Goal: Task Accomplishment & Management: Use online tool/utility

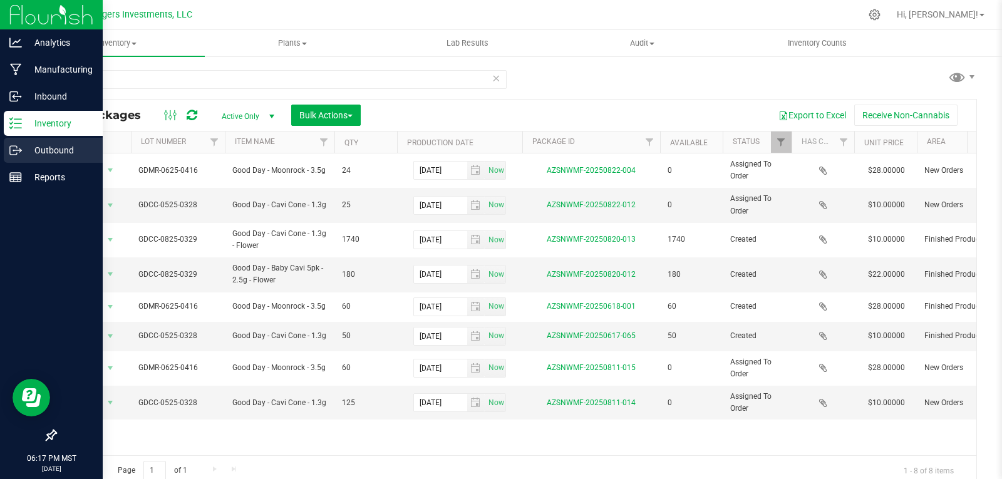
click at [51, 146] on p "Outbound" at bounding box center [59, 150] width 75 height 15
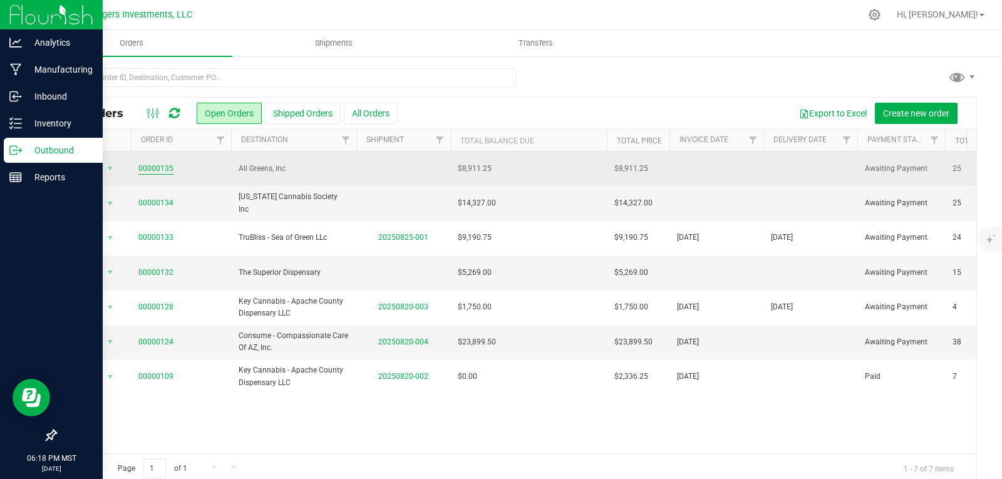
click at [157, 167] on link "00000135" at bounding box center [155, 169] width 35 height 12
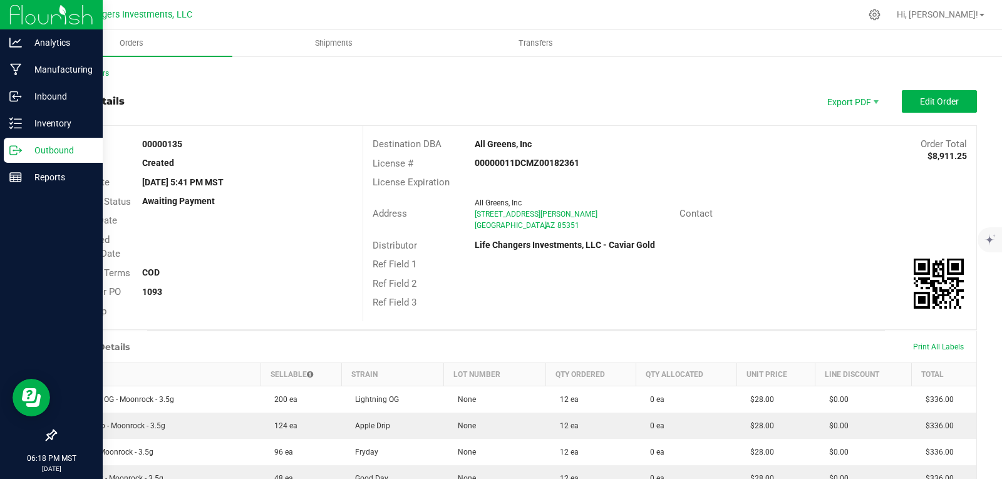
click at [736, 255] on div "Ref Field 1" at bounding box center [669, 264] width 613 height 19
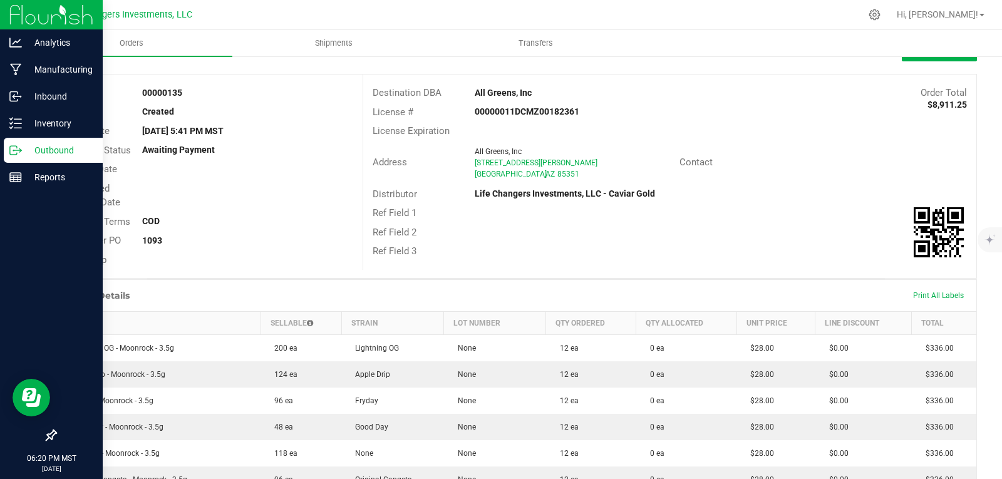
scroll to position [32, 0]
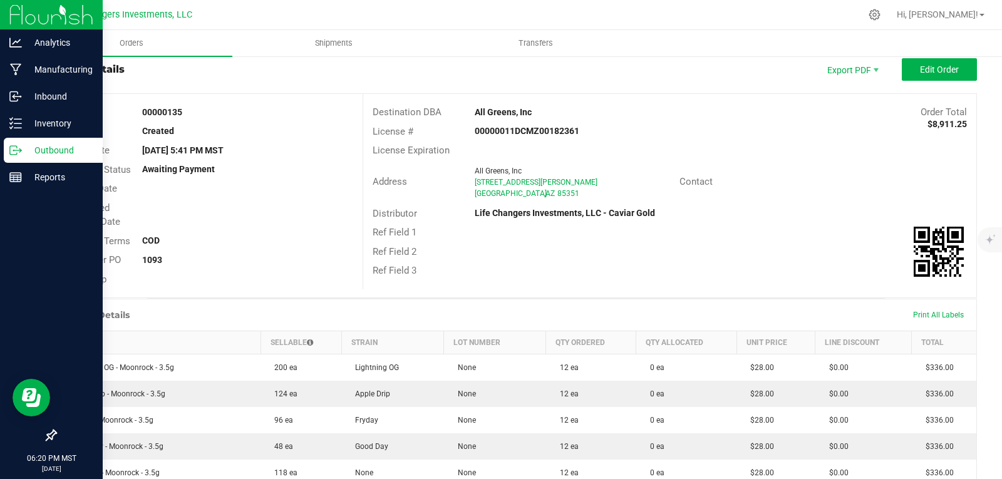
click at [736, 255] on div "Ref Field 2" at bounding box center [669, 251] width 613 height 19
click at [128, 41] on span "Orders" at bounding box center [132, 43] width 58 height 11
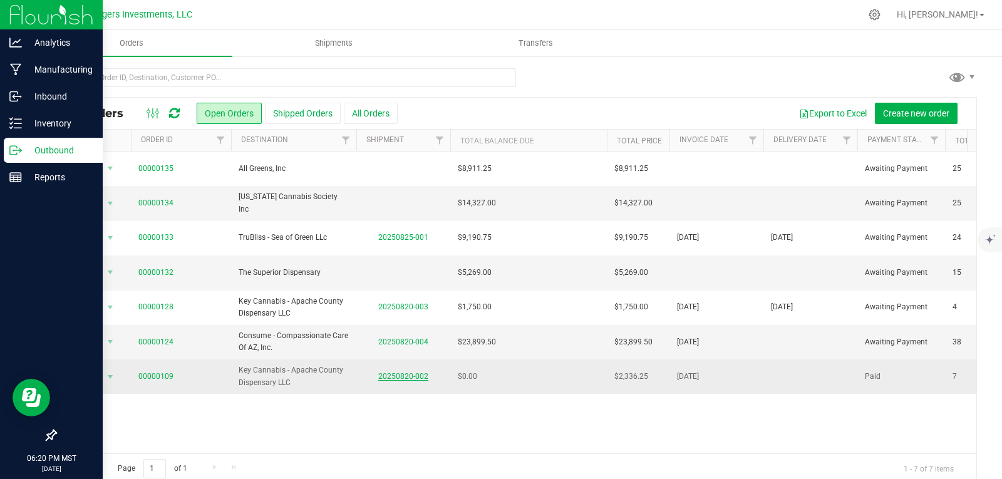
click at [401, 373] on link "20250820-002" at bounding box center [403, 376] width 50 height 9
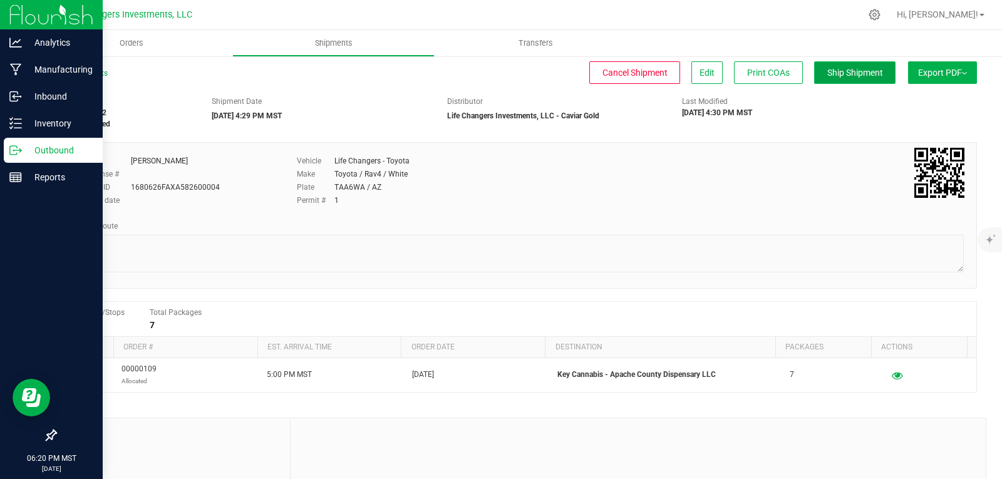
click at [846, 66] on button "Ship Shipment" at bounding box center [854, 72] width 81 height 23
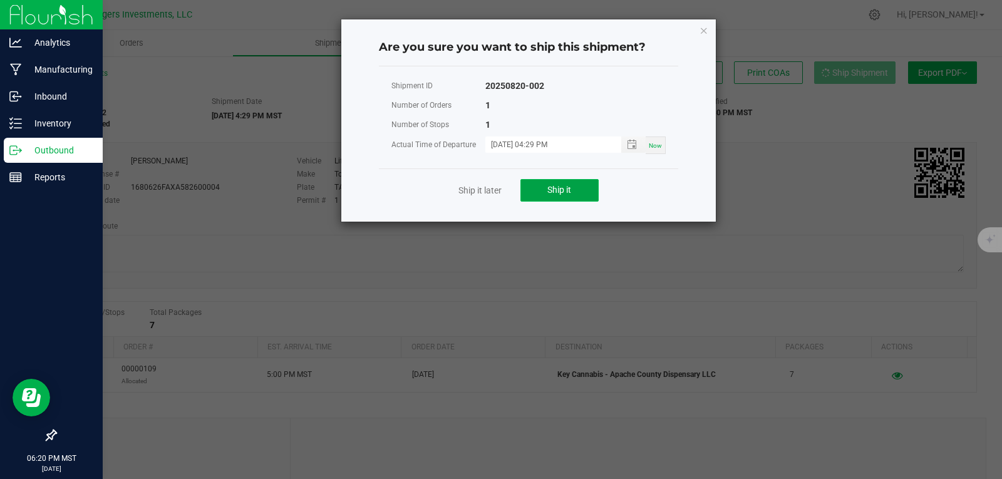
click at [556, 193] on span "Ship it" at bounding box center [559, 190] width 24 height 10
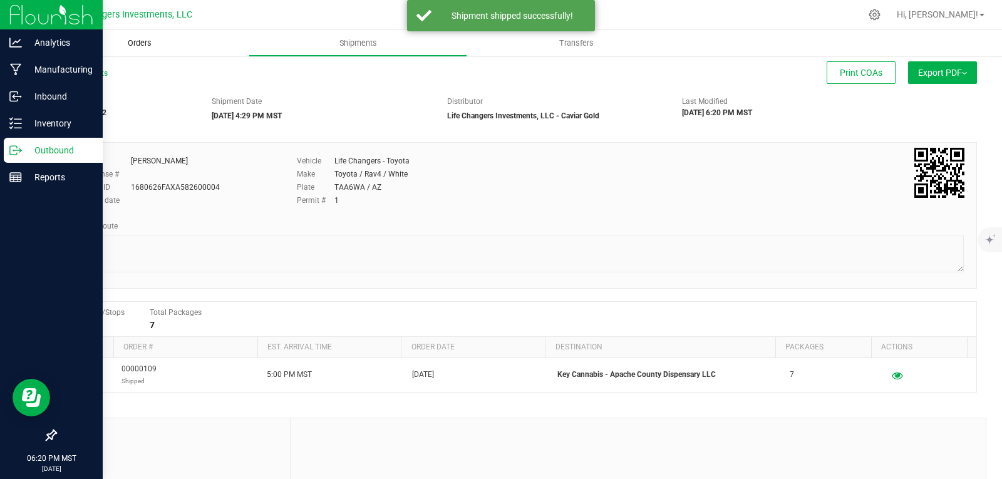
click at [145, 41] on span "Orders" at bounding box center [140, 43] width 58 height 11
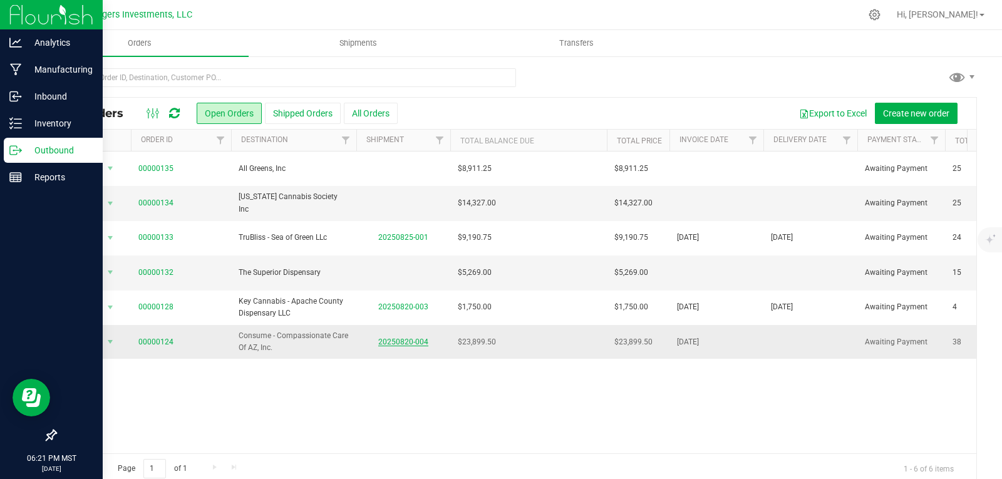
click at [402, 339] on link "20250820-004" at bounding box center [403, 342] width 50 height 9
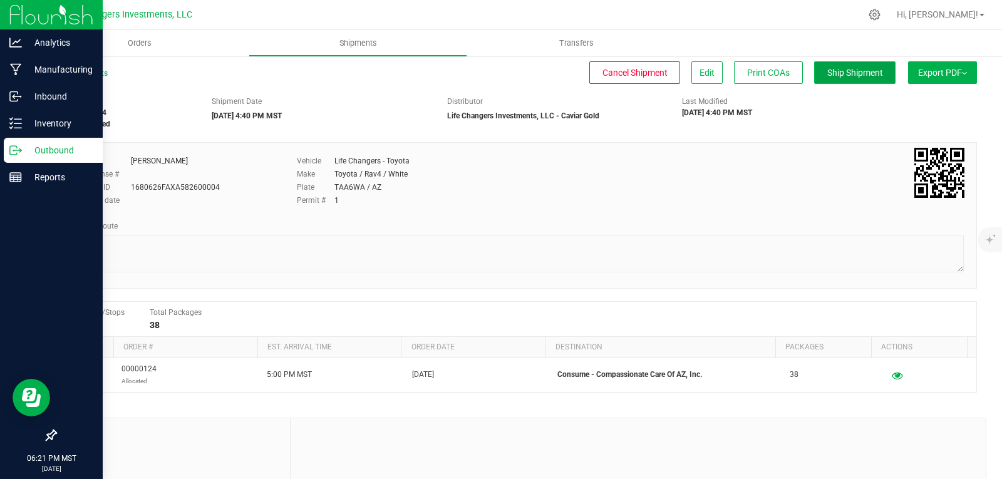
click at [845, 68] on span "Ship Shipment" at bounding box center [855, 73] width 56 height 10
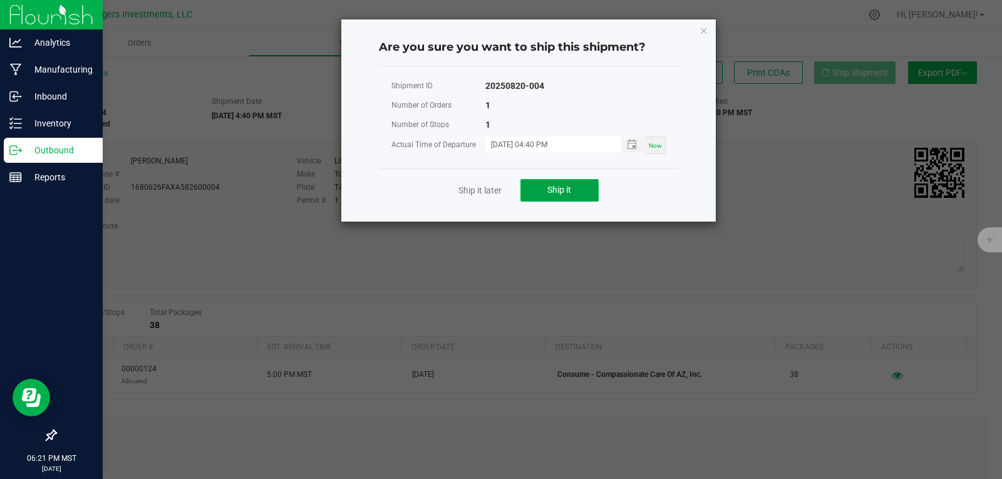
click at [569, 194] on span "Ship it" at bounding box center [559, 190] width 24 height 10
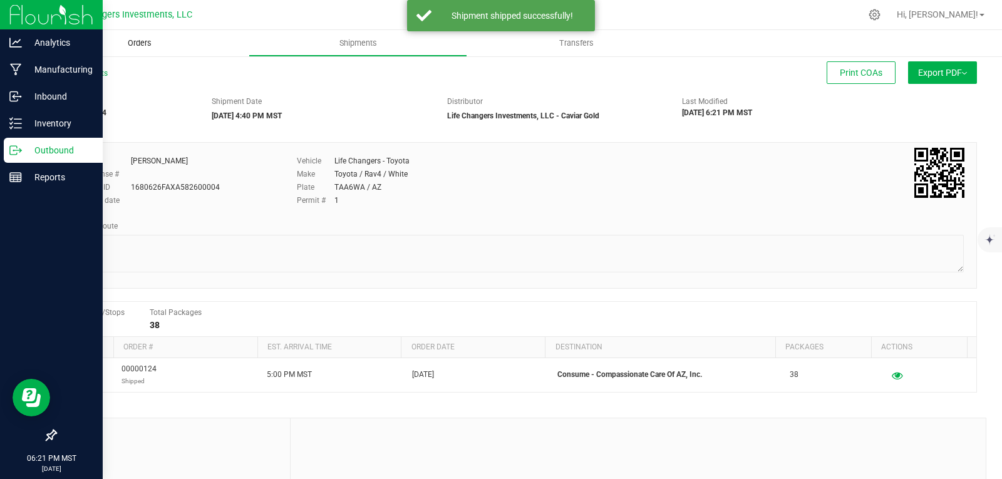
click at [142, 44] on span "Orders" at bounding box center [140, 43] width 58 height 11
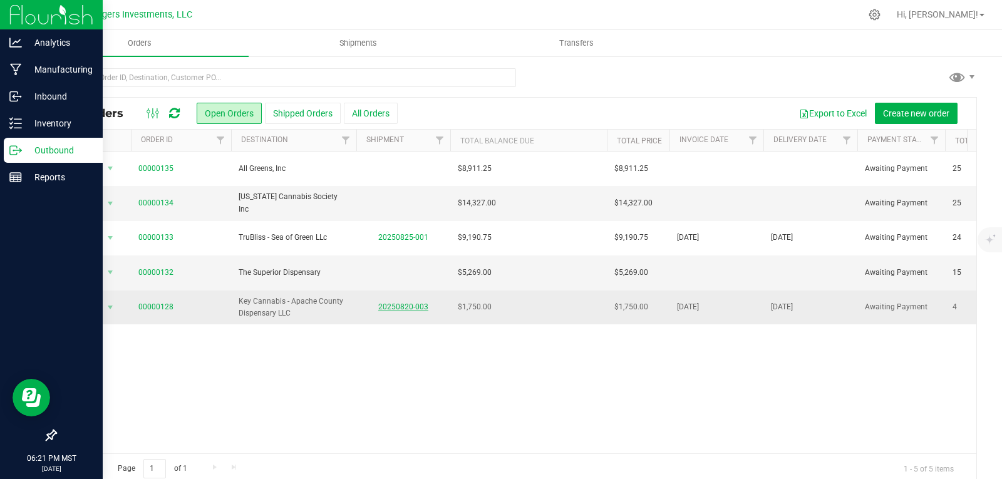
click at [408, 303] on link "20250820-003" at bounding box center [403, 306] width 50 height 9
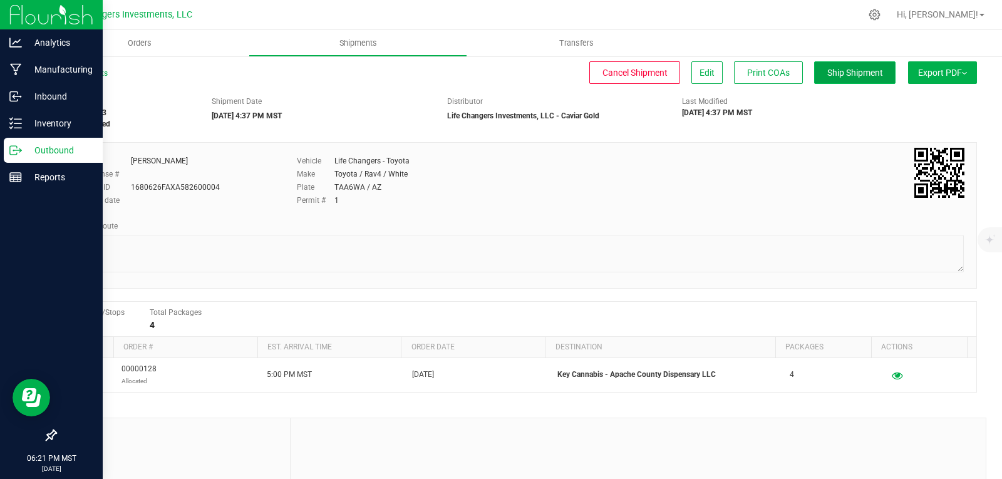
click at [833, 69] on span "Ship Shipment" at bounding box center [855, 73] width 56 height 10
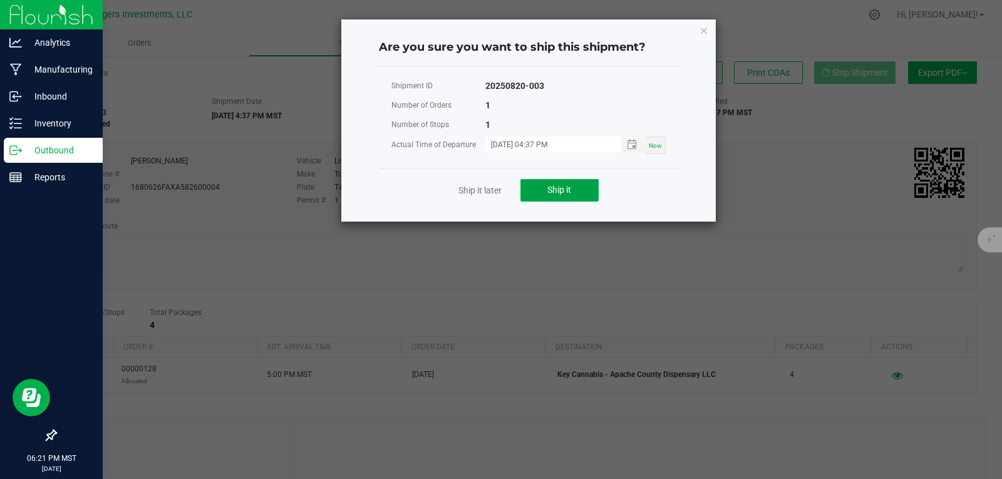
click at [566, 192] on span "Ship it" at bounding box center [559, 190] width 24 height 10
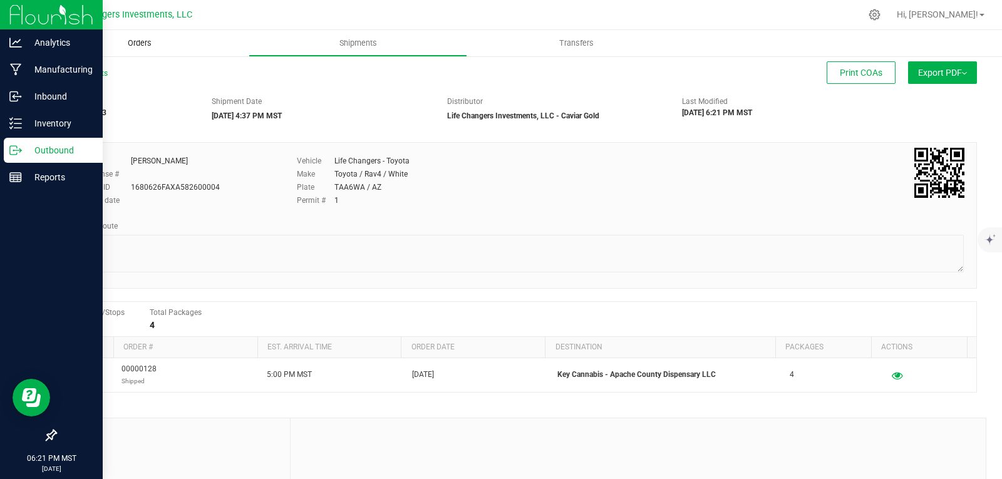
click at [134, 43] on span "Orders" at bounding box center [140, 43] width 58 height 11
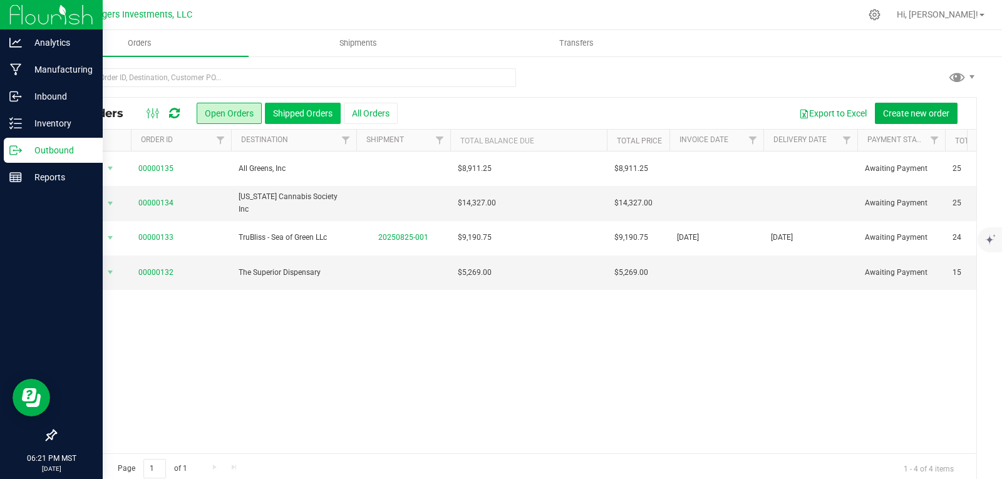
click at [304, 111] on button "Shipped Orders" at bounding box center [303, 113] width 76 height 21
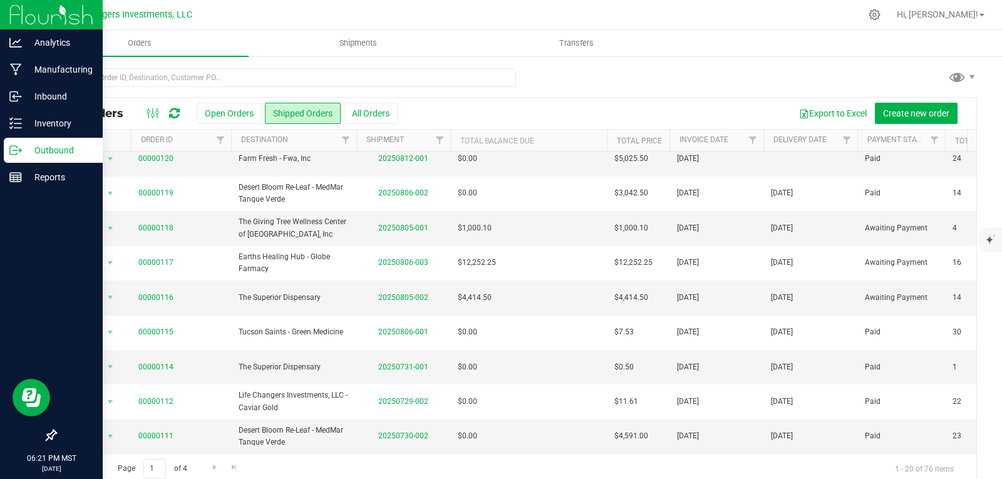
scroll to position [392, 0]
